Goal: Task Accomplishment & Management: Manage account settings

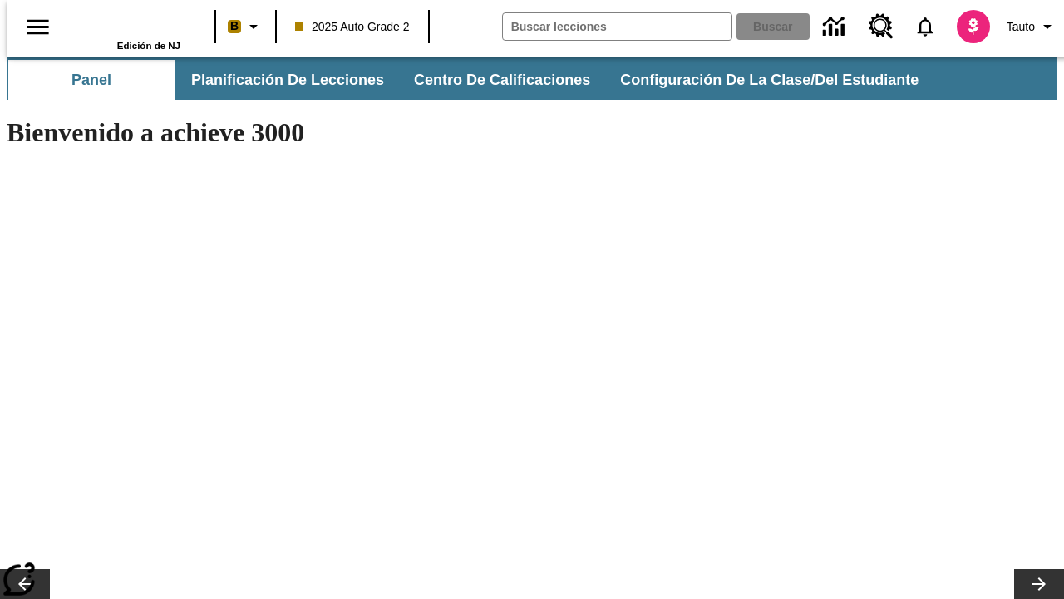
type input "-1"
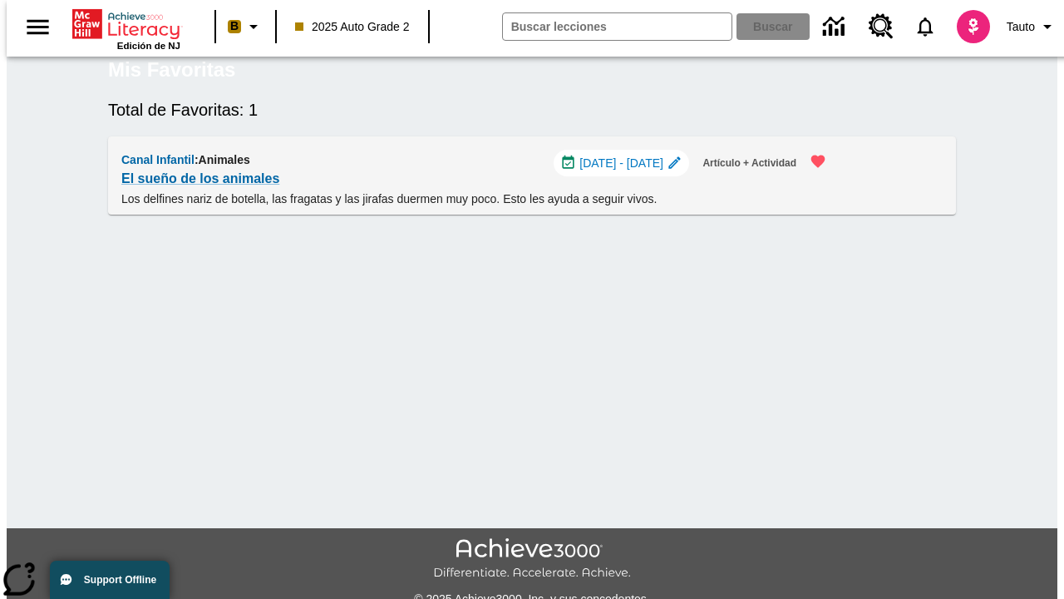
click at [634, 172] on span "[DATE] - [DATE]" at bounding box center [622, 163] width 84 height 17
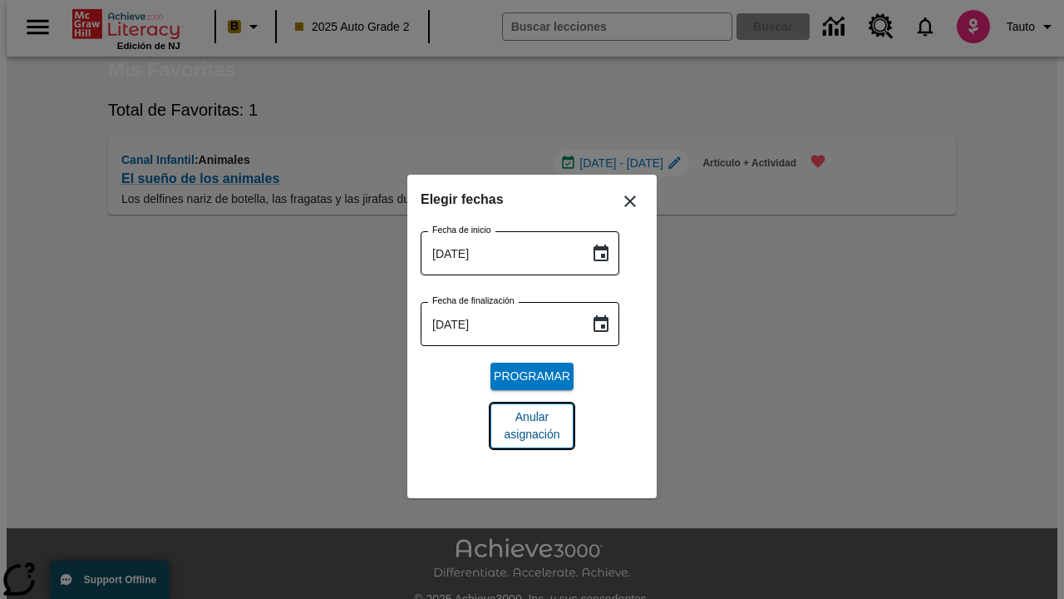
click at [532, 426] on span "Anular asignación" at bounding box center [532, 425] width 57 height 35
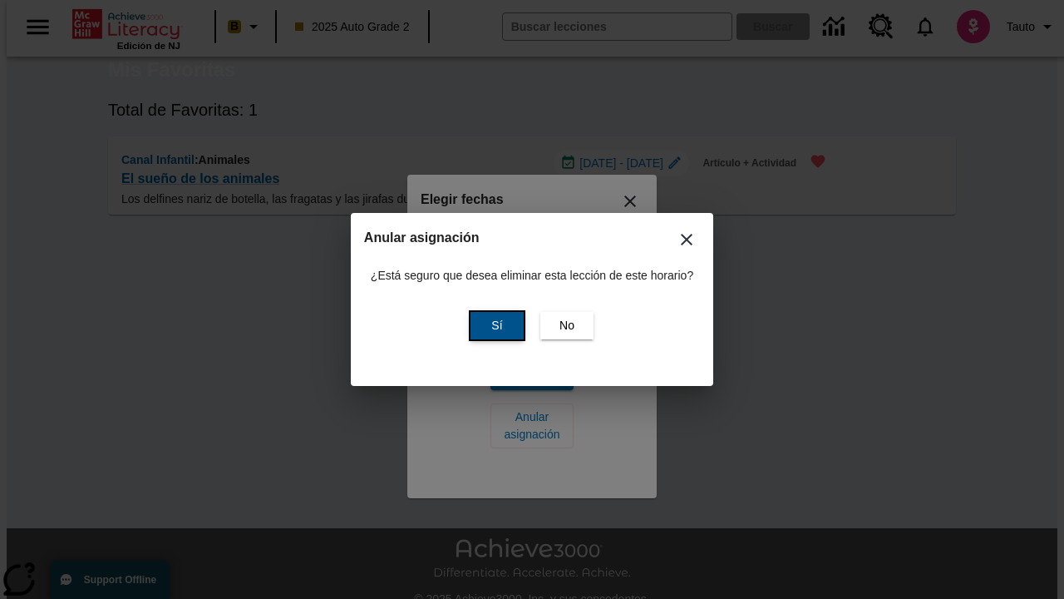
click at [495, 325] on span "Sí" at bounding box center [496, 325] width 11 height 17
